Goal: Check status: Check status

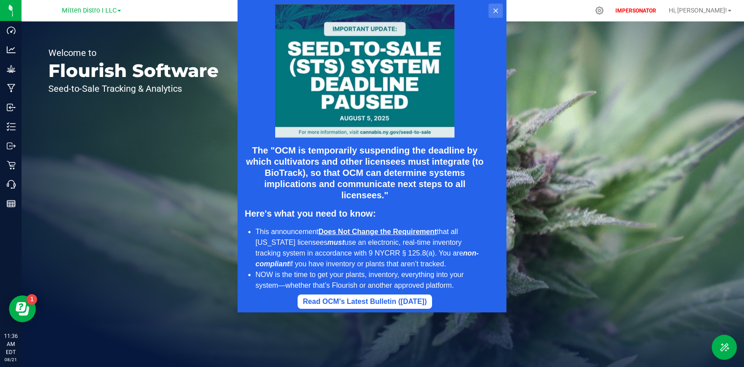
click at [491, 11] on button at bounding box center [495, 11] width 14 height 14
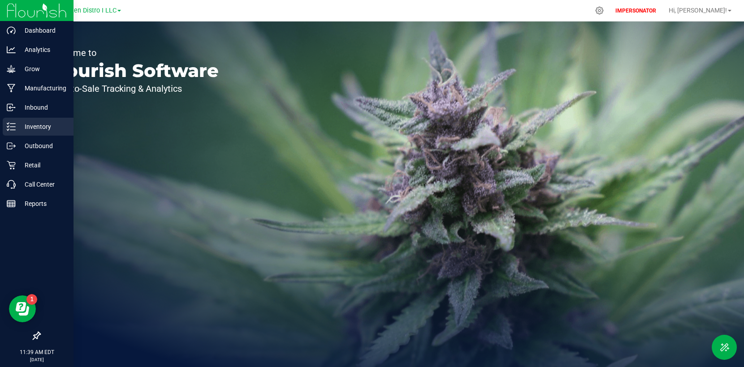
click at [14, 129] on icon at bounding box center [11, 126] width 9 height 9
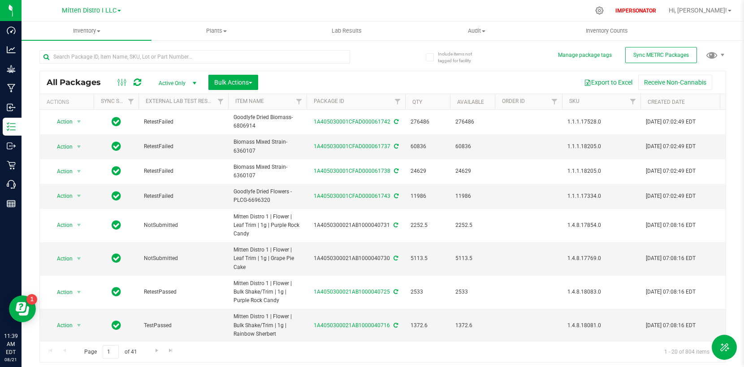
click at [119, 12] on link "Mitten Distro I LLC" at bounding box center [91, 10] width 59 height 9
click at [87, 44] on link "The Brand Labs - AU" at bounding box center [91, 44] width 131 height 12
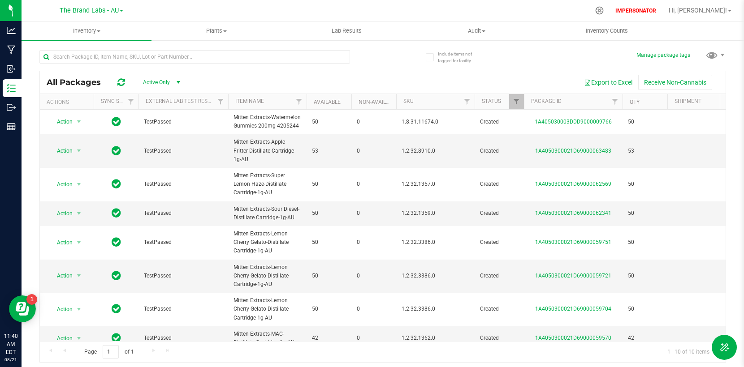
click at [121, 10] on span at bounding box center [122, 11] width 4 height 2
click at [62, 29] on link "Mitten Distro I LLC" at bounding box center [91, 32] width 131 height 12
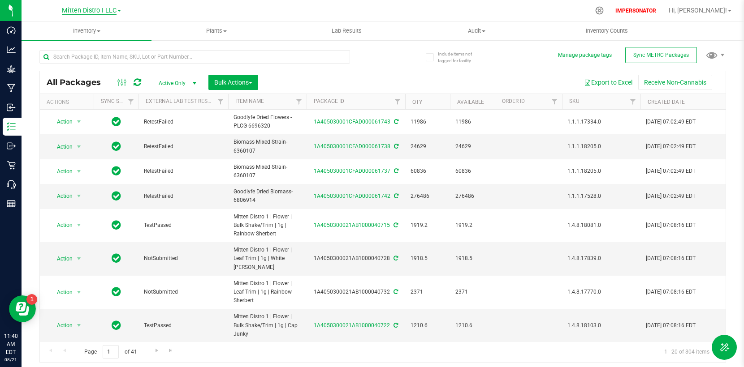
click at [108, 13] on span "Mitten Distro I LLC" at bounding box center [89, 11] width 55 height 8
click at [87, 34] on link "Mitten Distro I LLC" at bounding box center [91, 32] width 131 height 12
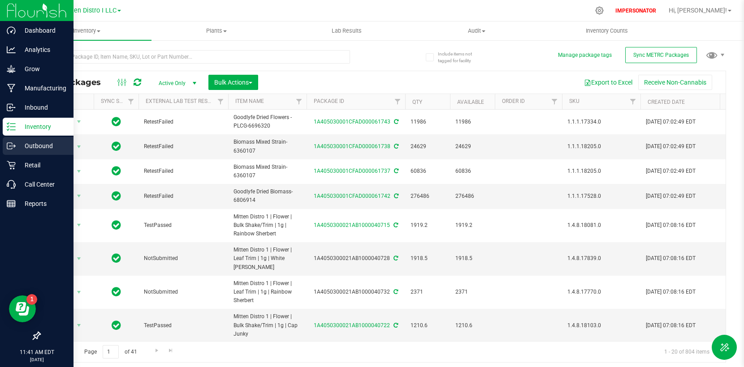
click at [12, 147] on icon at bounding box center [11, 146] width 9 height 9
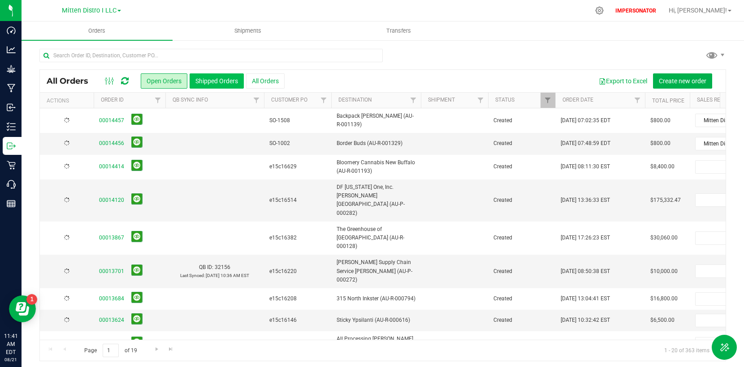
click at [205, 81] on button "Shipped Orders" at bounding box center [217, 80] width 54 height 15
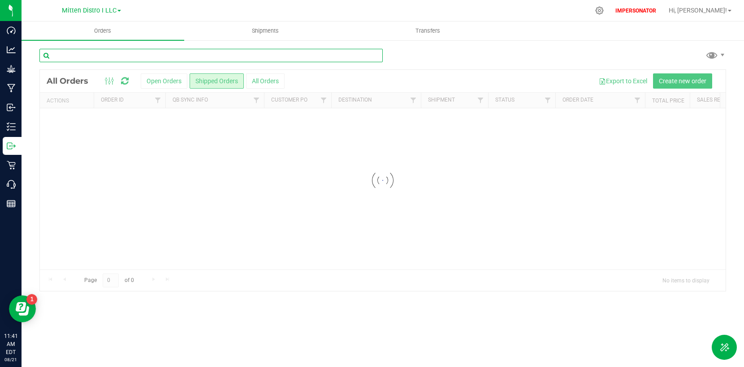
click at [151, 57] on input "text" at bounding box center [210, 55] width 343 height 13
paste input "21262"
type input "21262"
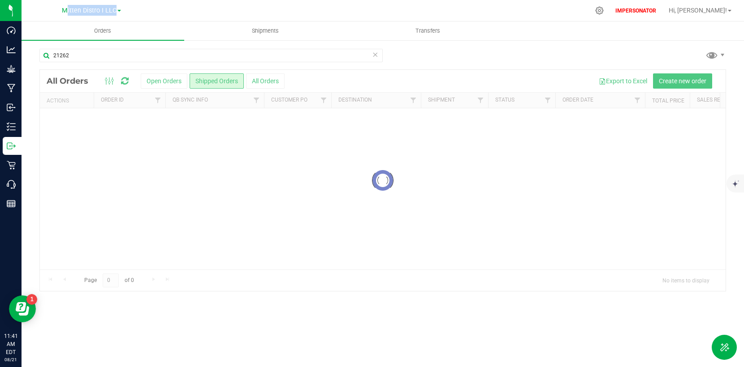
drag, startPoint x: 36, startPoint y: 10, endPoint x: 178, endPoint y: 19, distance: 142.3
click at [178, 19] on nav "Mitten Distro I LLC Mitten Distro I LLC The Brand Labs - AU The Brand Labs - Me…" at bounding box center [383, 11] width 722 height 22
copy div "Mitten Distro I LLC Mitten Distro I LLC The Brand Labs - AU The Brand Labs - Med"
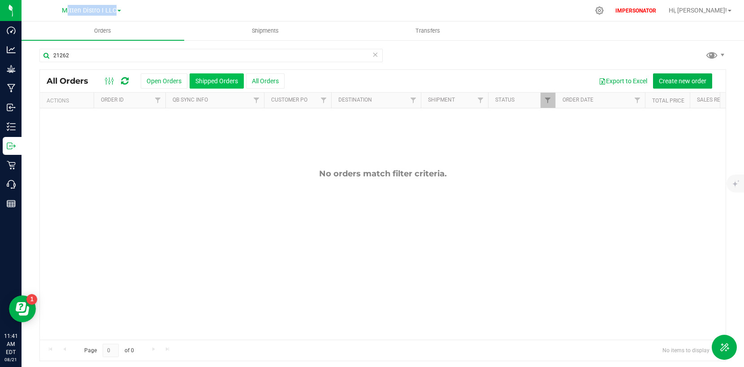
click at [214, 84] on button "Shipped Orders" at bounding box center [217, 80] width 54 height 15
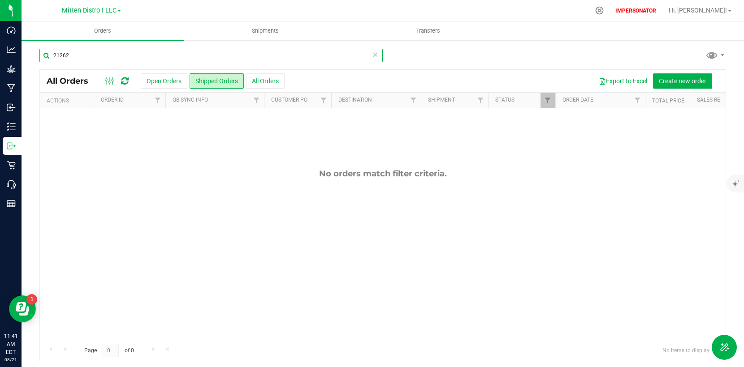
drag, startPoint x: 77, startPoint y: 57, endPoint x: 45, endPoint y: 57, distance: 31.4
click at [45, 57] on input "21262" at bounding box center [210, 55] width 343 height 13
click at [260, 86] on button "All Orders" at bounding box center [265, 80] width 39 height 15
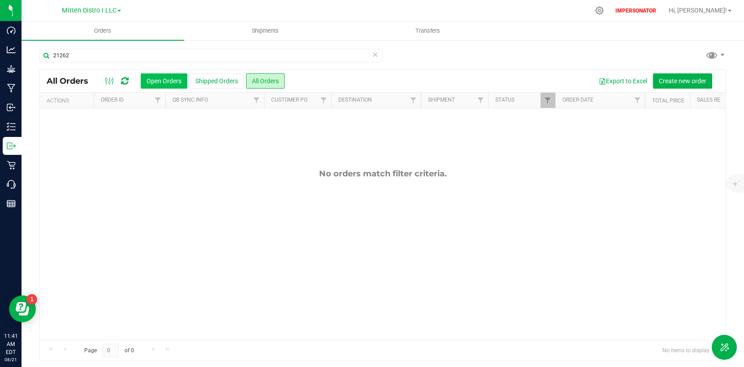
click at [165, 84] on button "Open Orders" at bounding box center [164, 80] width 47 height 15
click at [120, 9] on link "Mitten Distro I LLC" at bounding box center [91, 10] width 59 height 9
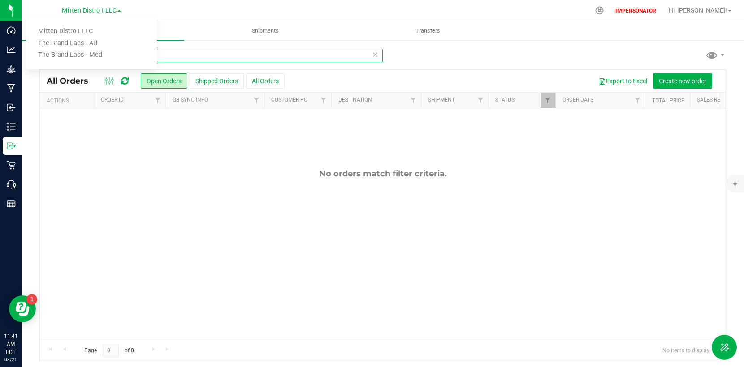
click at [182, 54] on input "21262" at bounding box center [210, 55] width 343 height 13
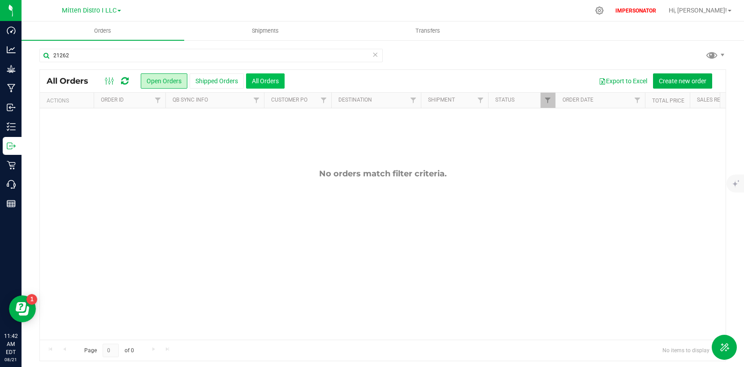
click at [263, 83] on button "All Orders" at bounding box center [265, 80] width 39 height 15
click at [209, 82] on button "Shipped Orders" at bounding box center [217, 80] width 54 height 15
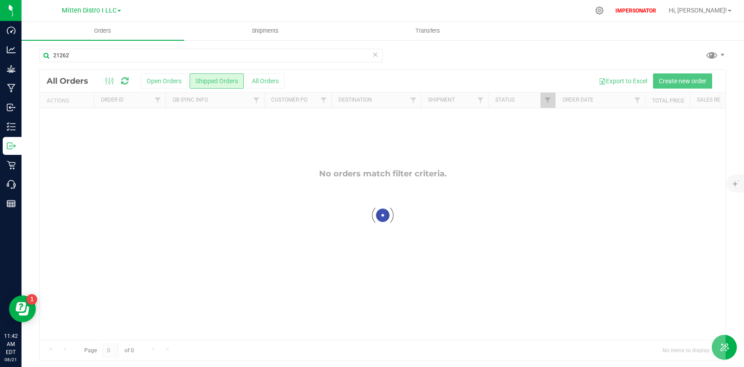
click at [266, 85] on div at bounding box center [383, 216] width 686 height 292
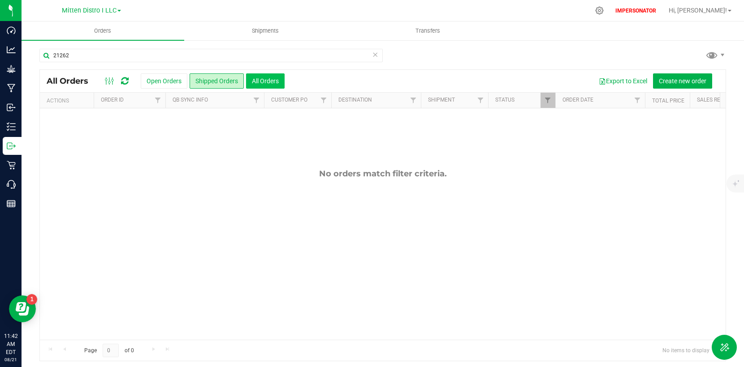
click at [266, 81] on button "All Orders" at bounding box center [265, 80] width 39 height 15
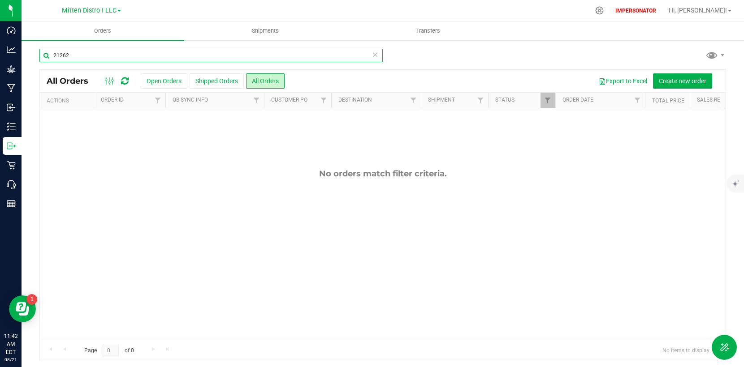
drag, startPoint x: 86, startPoint y: 56, endPoint x: 44, endPoint y: 52, distance: 41.9
click at [44, 52] on input "21262" at bounding box center [210, 55] width 343 height 13
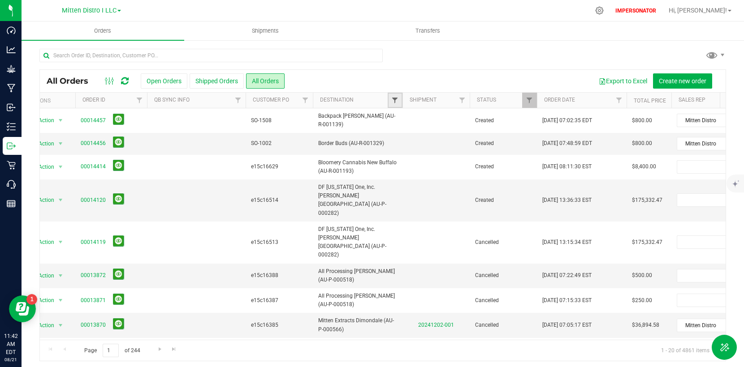
click at [395, 100] on span "Filter" at bounding box center [394, 100] width 7 height 7
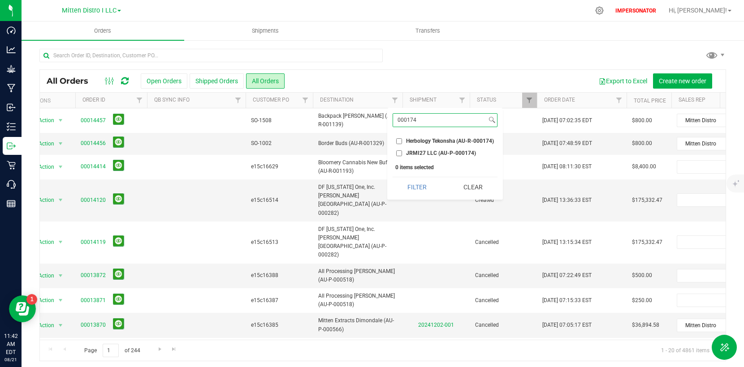
type input "000174"
click at [398, 141] on input "Herbology Tekonsha (AU-R-000174)" at bounding box center [399, 141] width 6 height 6
checkbox input "true"
click at [417, 181] on button "Filter" at bounding box center [417, 187] width 49 height 20
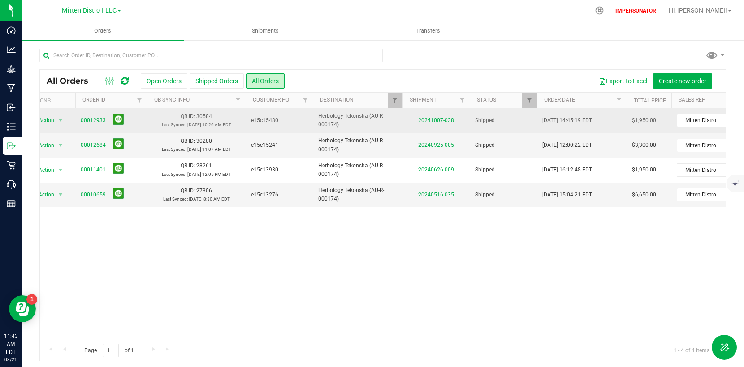
drag, startPoint x: 319, startPoint y: 115, endPoint x: 357, endPoint y: 124, distance: 39.7
click at [357, 124] on span "Herbology Tekonsha (AU-R-000174)" at bounding box center [357, 120] width 79 height 17
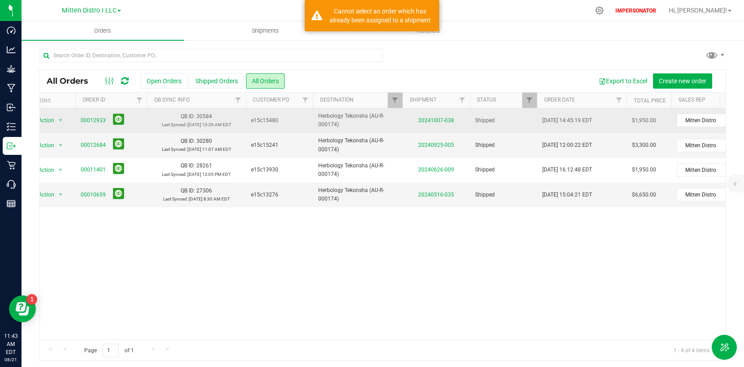
copy span "Herbology Tekonsha (AU-R-000174)"
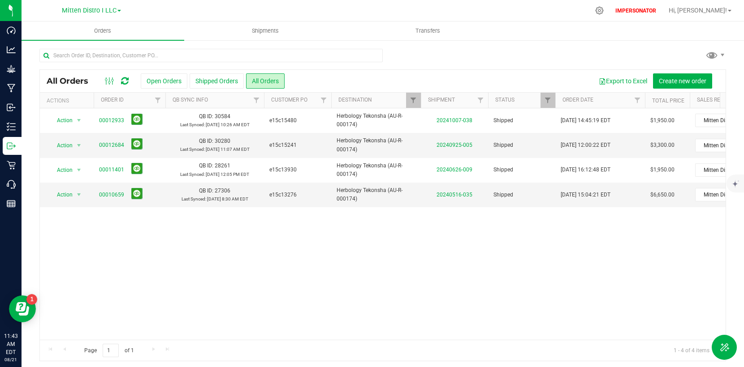
click at [121, 10] on div "Mitten Distro I LLC Mitten Distro I LLC The Brand Labs - AU The Brand Labs - Med" at bounding box center [91, 11] width 131 height 14
click at [118, 10] on span at bounding box center [119, 11] width 4 height 2
click at [114, 38] on link "The Brand Labs - AU" at bounding box center [91, 44] width 131 height 12
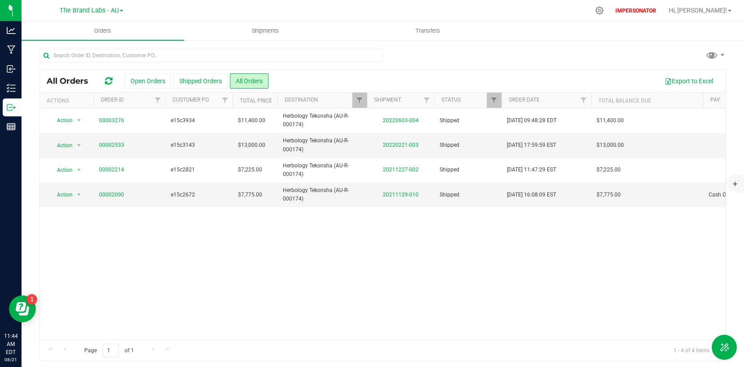
click at [121, 10] on span at bounding box center [122, 11] width 4 height 2
click at [105, 52] on link "The Brand Labs - Med" at bounding box center [91, 55] width 131 height 12
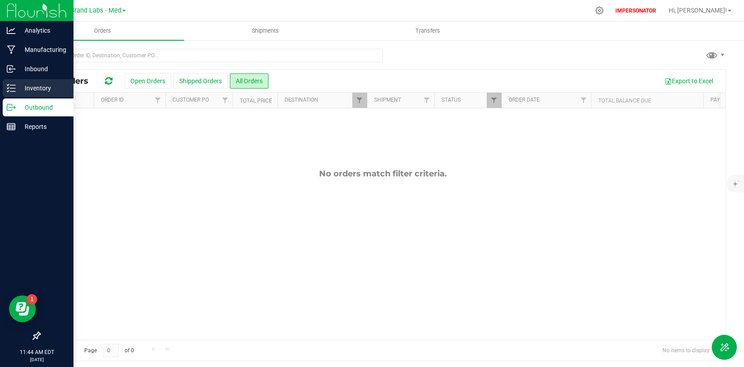
click at [16, 86] on p "Inventory" at bounding box center [43, 88] width 54 height 11
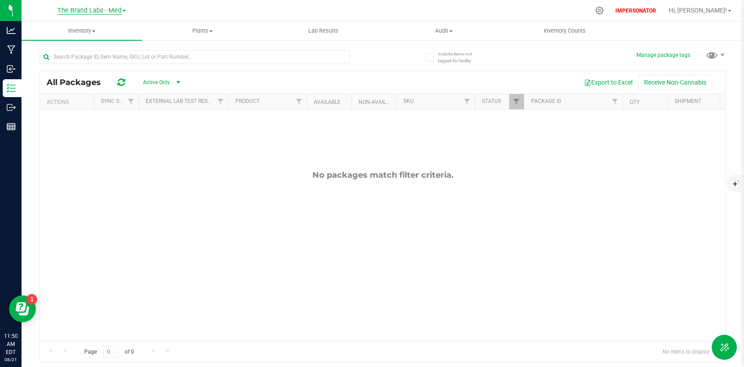
click at [99, 11] on span "The Brand Labs - Med" at bounding box center [89, 11] width 64 height 8
drag, startPoint x: 214, startPoint y: 17, endPoint x: 221, endPoint y: 17, distance: 6.7
click at [219, 17] on div at bounding box center [374, 10] width 429 height 17
